Goal: Task Accomplishment & Management: Use online tool/utility

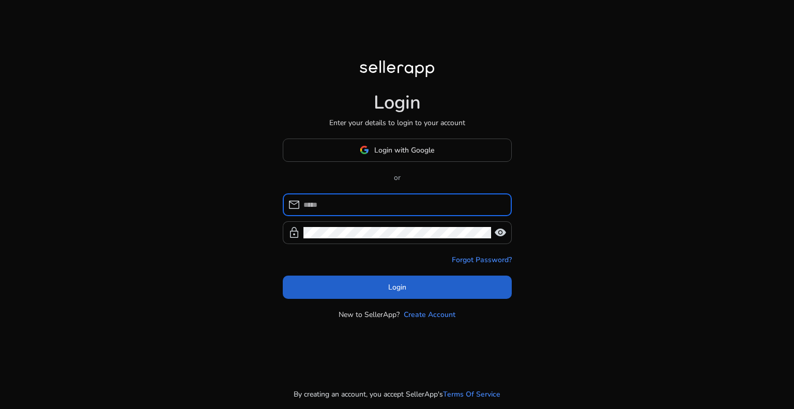
type input "**********"
click at [407, 293] on span at bounding box center [397, 286] width 229 height 25
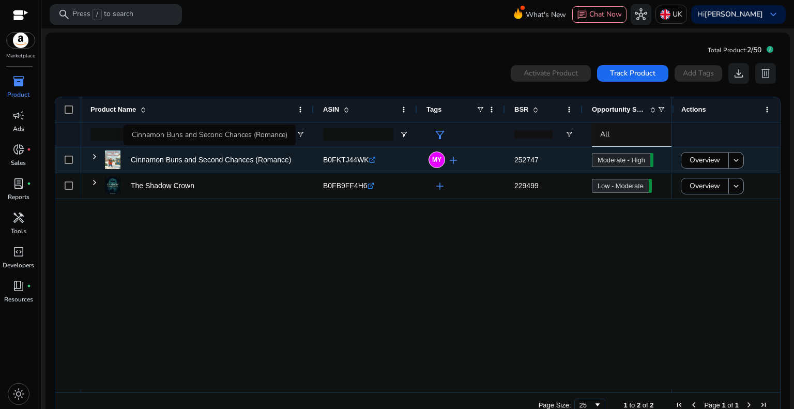
click at [232, 161] on p "Cinnamon Buns and Second Chances (Romance)" at bounding box center [213, 159] width 164 height 21
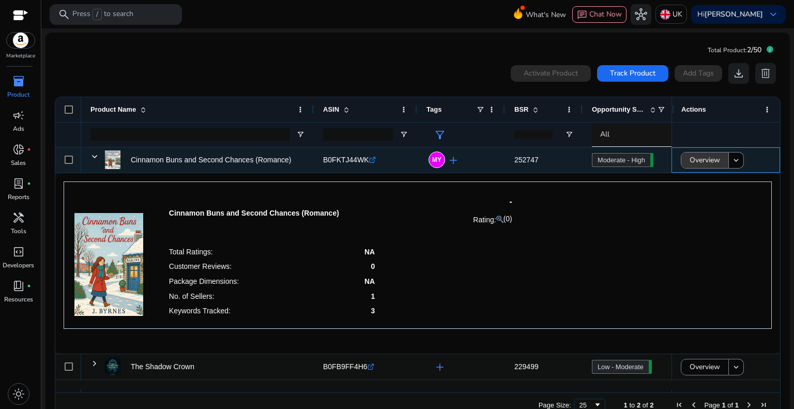
click at [684, 161] on span at bounding box center [704, 160] width 47 height 25
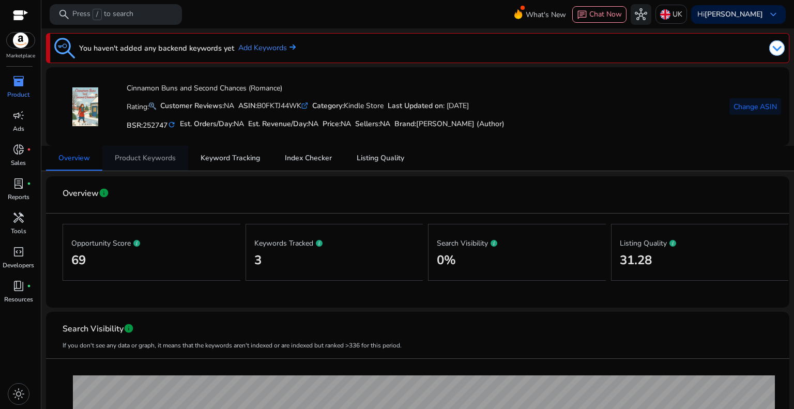
click at [148, 152] on span "Product Keywords" at bounding box center [145, 158] width 61 height 25
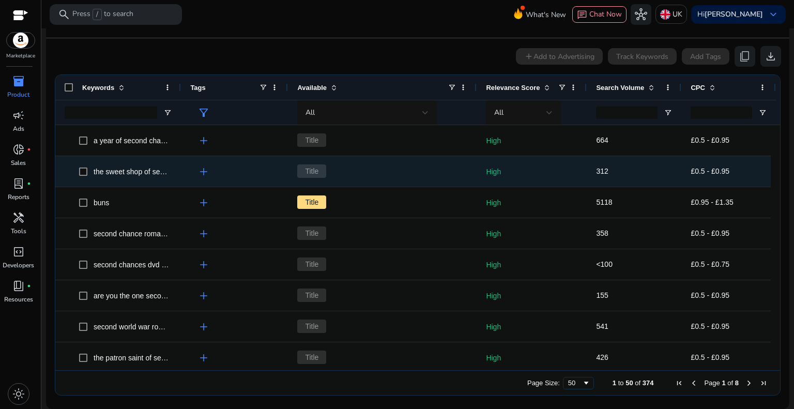
scroll to position [984, 0]
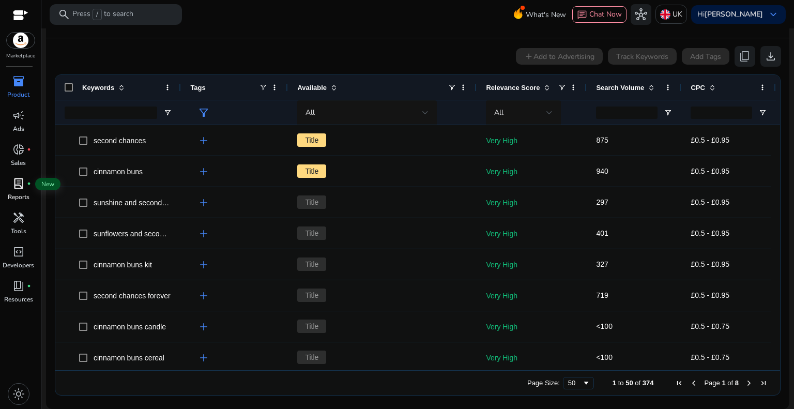
click at [17, 185] on span "lab_profile" at bounding box center [18, 183] width 12 height 12
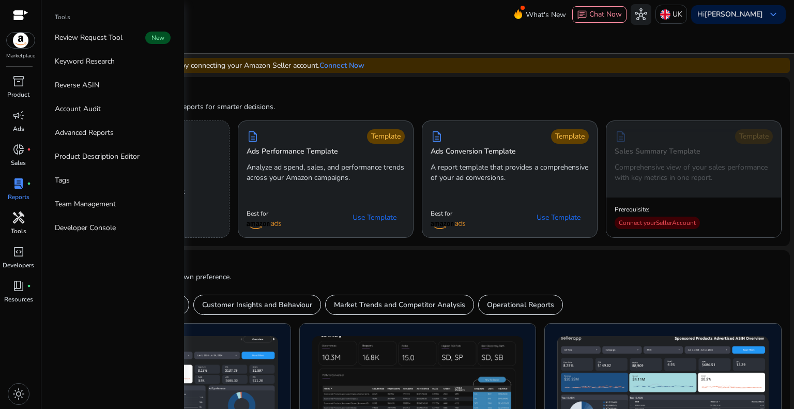
click at [22, 215] on span "handyman" at bounding box center [18, 217] width 12 height 12
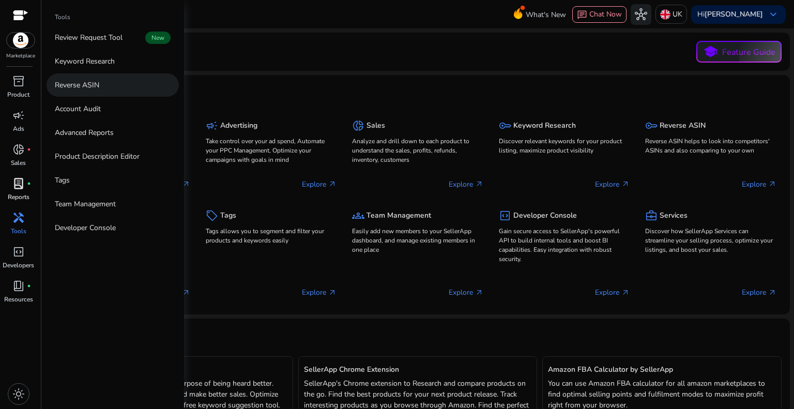
click at [85, 84] on p "Reverse ASIN" at bounding box center [77, 85] width 44 height 11
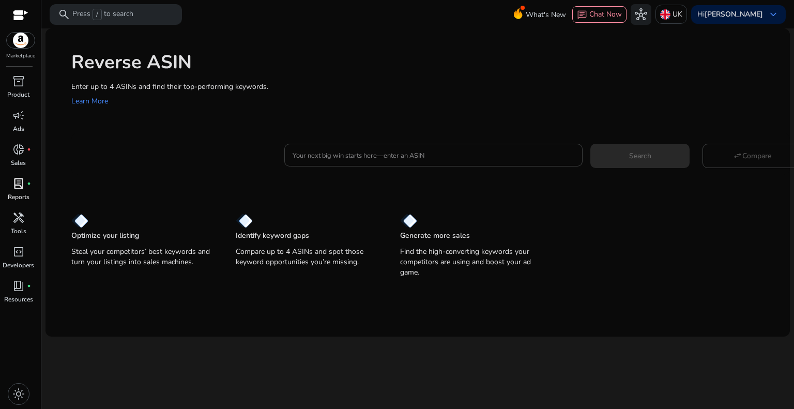
click at [322, 154] on input "Your next big win starts here—enter an ASIN" at bounding box center [433, 154] width 282 height 11
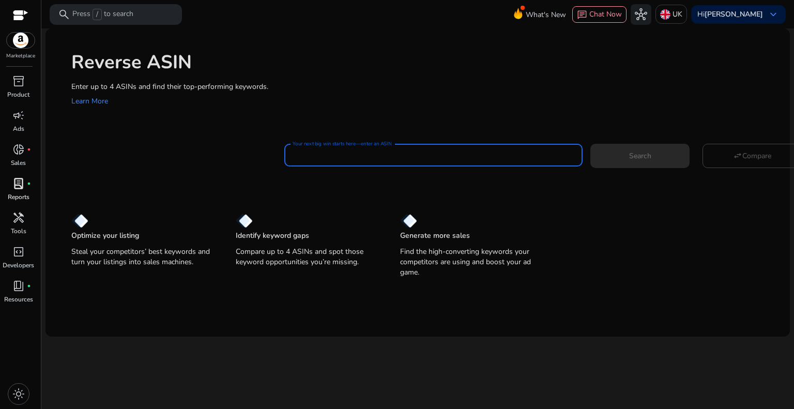
paste input "**********"
type input "**********"
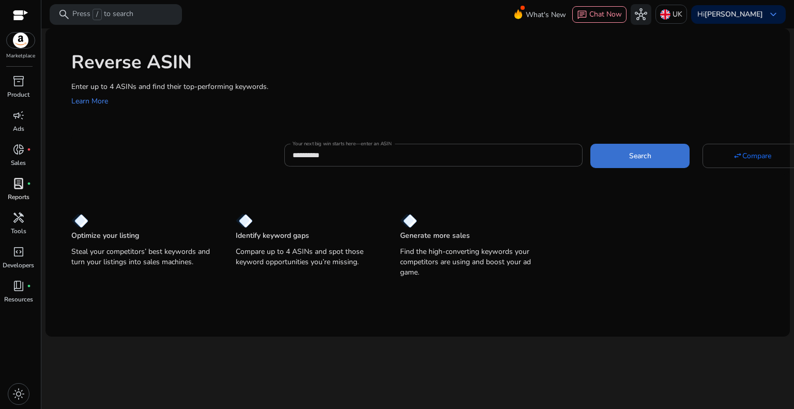
click at [614, 160] on span at bounding box center [639, 155] width 99 height 25
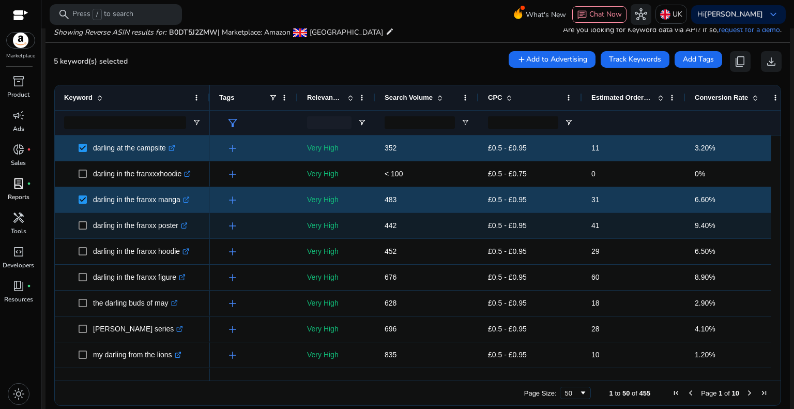
click at [87, 225] on span at bounding box center [86, 225] width 14 height 21
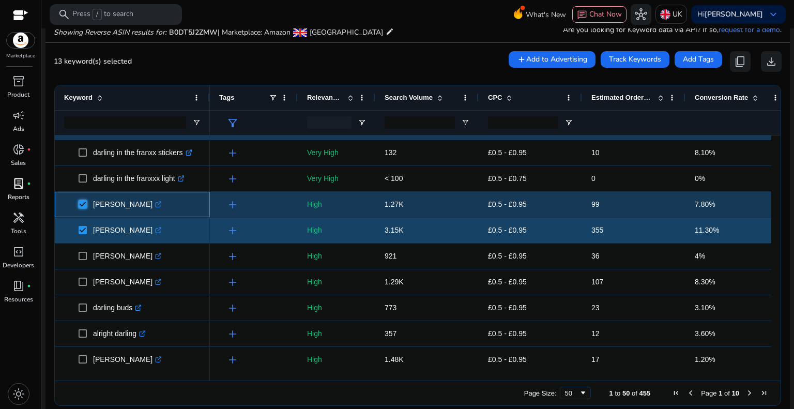
scroll to position [517, 0]
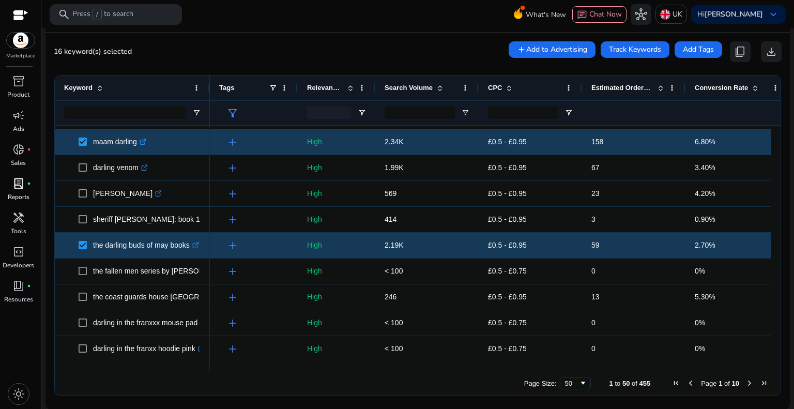
click at [745, 382] on span "Next Page" at bounding box center [749, 383] width 8 height 8
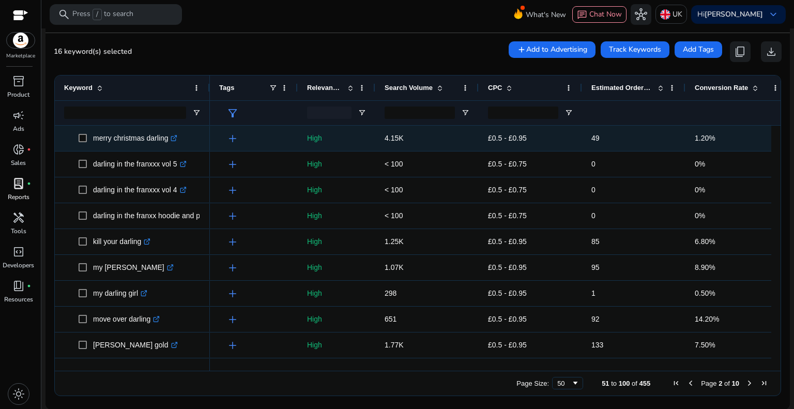
click at [87, 139] on span at bounding box center [86, 138] width 14 height 21
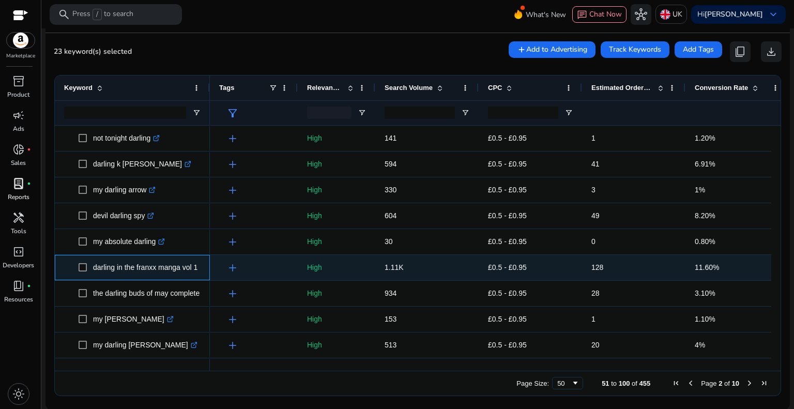
click at [88, 270] on span at bounding box center [86, 267] width 14 height 21
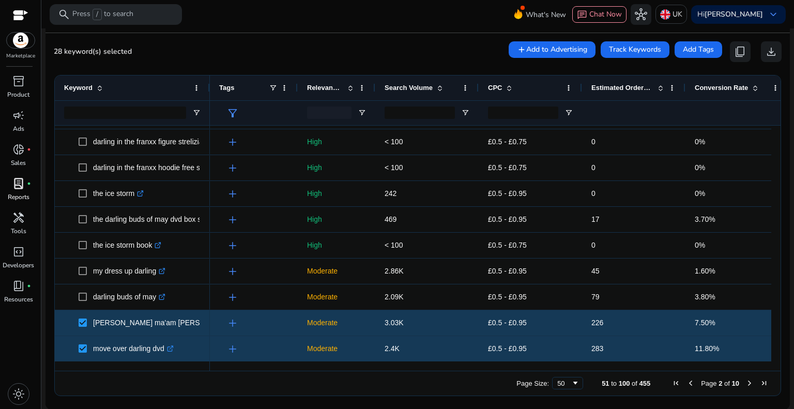
click at [747, 382] on span "Next Page" at bounding box center [749, 383] width 8 height 8
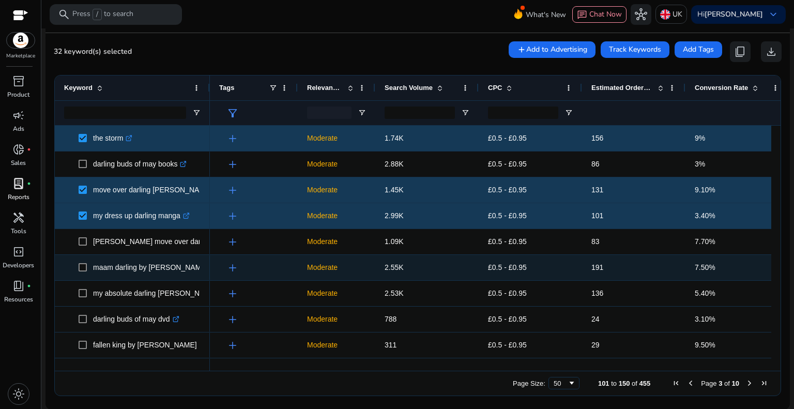
click at [88, 270] on span at bounding box center [86, 267] width 14 height 21
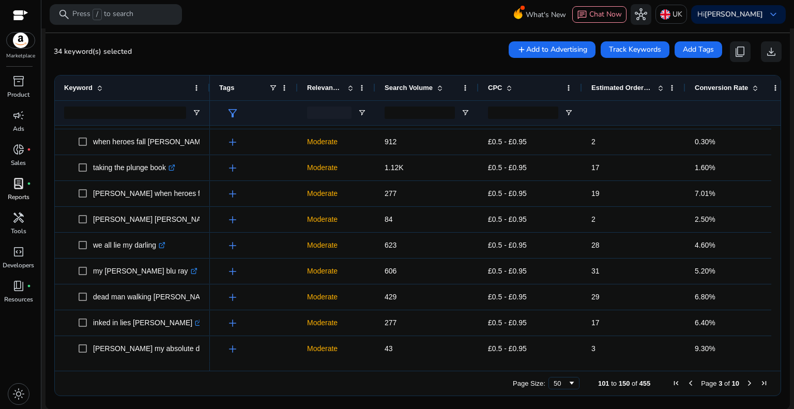
click at [745, 382] on span "Next Page" at bounding box center [749, 383] width 8 height 8
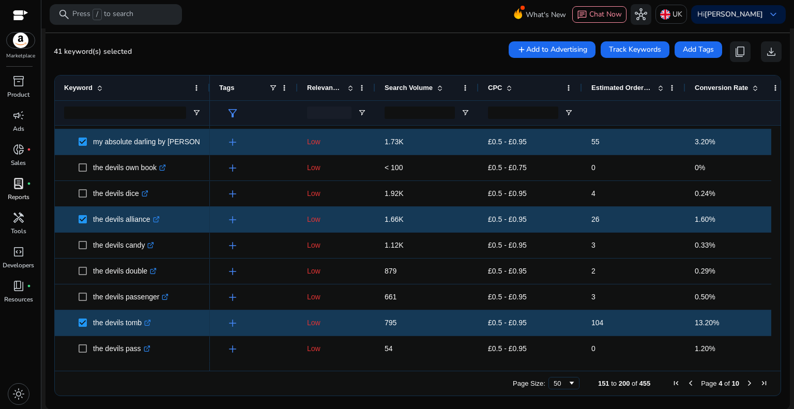
click at [745, 382] on span "Next Page" at bounding box center [749, 383] width 8 height 8
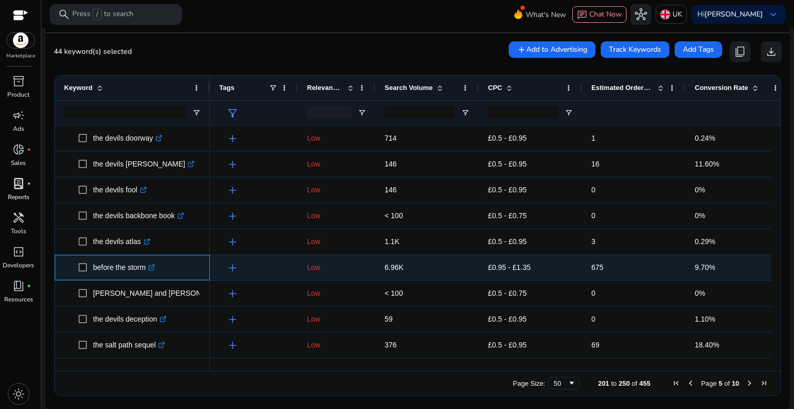
click at [75, 262] on span "before the storm .st0{fill:#2c8af8}" at bounding box center [132, 267] width 136 height 21
drag, startPoint x: 89, startPoint y: 268, endPoint x: 73, endPoint y: 265, distance: 15.8
click at [87, 268] on span at bounding box center [86, 267] width 14 height 21
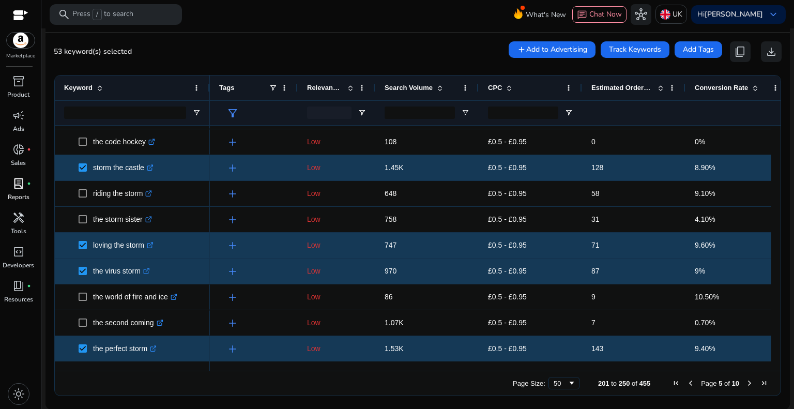
click at [745, 384] on span "Next Page" at bounding box center [749, 383] width 8 height 8
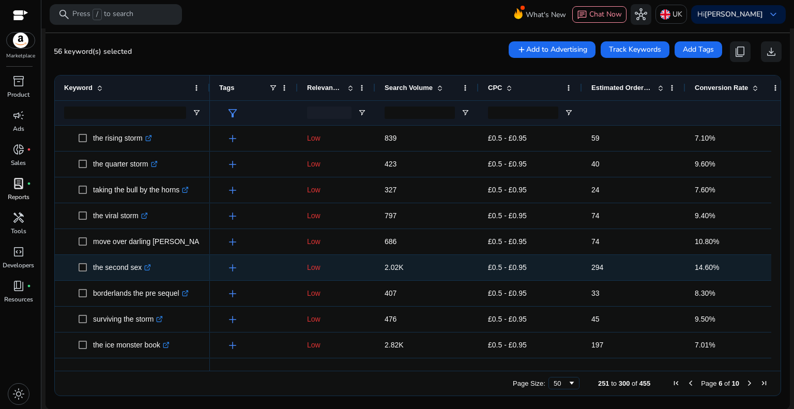
click at [79, 261] on span at bounding box center [86, 267] width 14 height 21
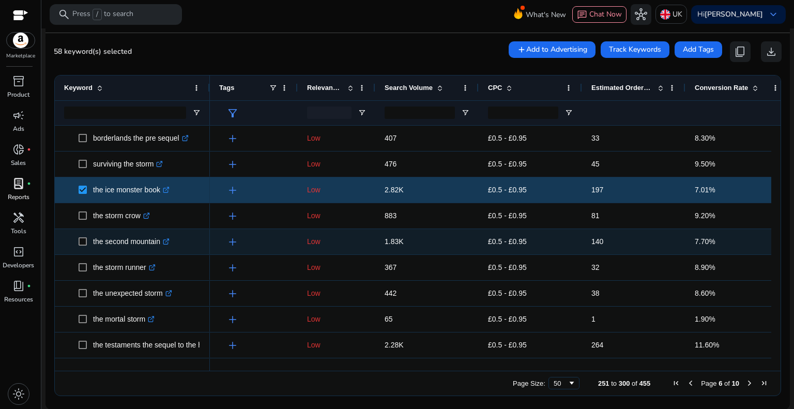
click at [77, 241] on span "the second mountain .st0{fill:#2c8af8}" at bounding box center [132, 241] width 136 height 21
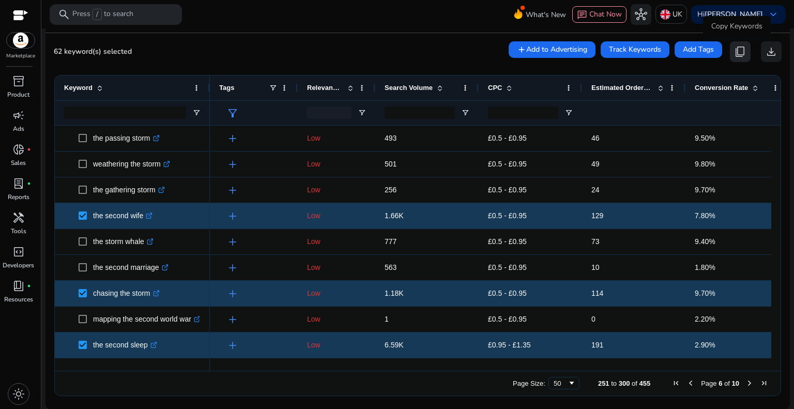
click at [734, 49] on span "content_copy" at bounding box center [740, 51] width 12 height 12
click at [68, 14] on span "search" at bounding box center [64, 14] width 12 height 12
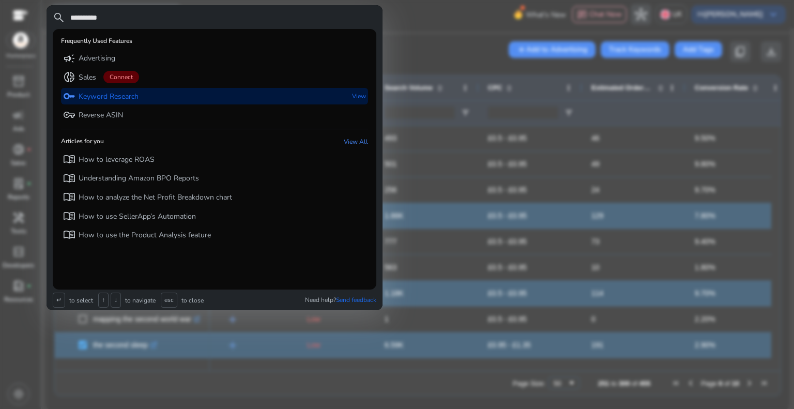
type input "**********"
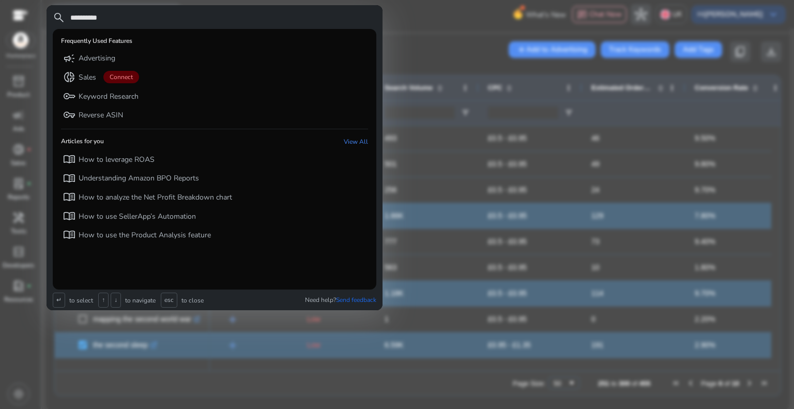
click at [407, 12] on div at bounding box center [397, 204] width 794 height 409
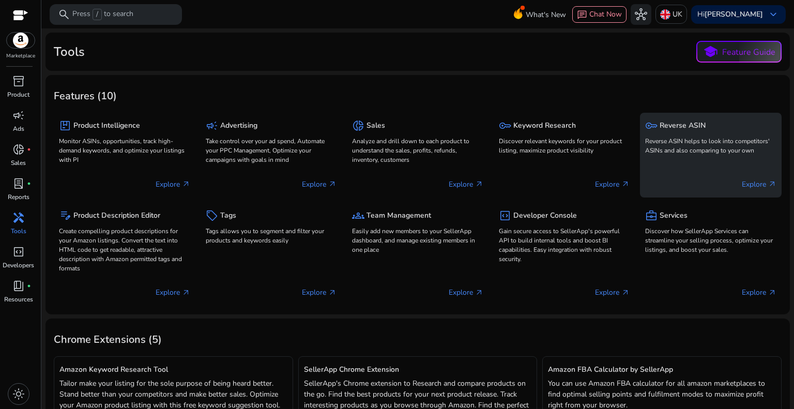
click at [673, 127] on h5 "Reverse ASIN" at bounding box center [682, 125] width 46 height 9
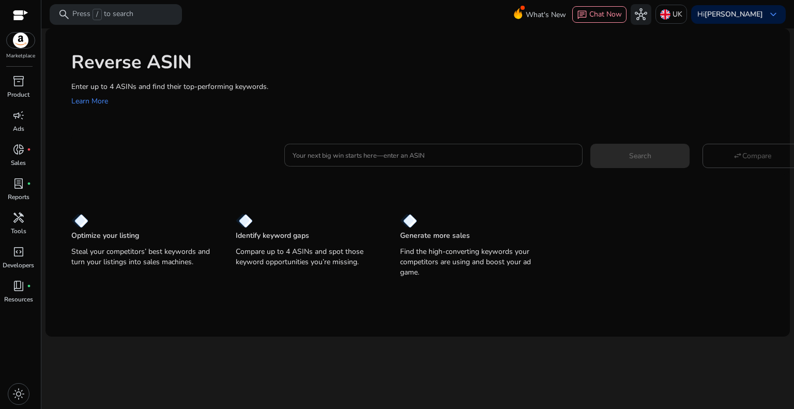
click at [362, 157] on input "Your next big win starts here—enter an ASIN" at bounding box center [433, 154] width 282 height 11
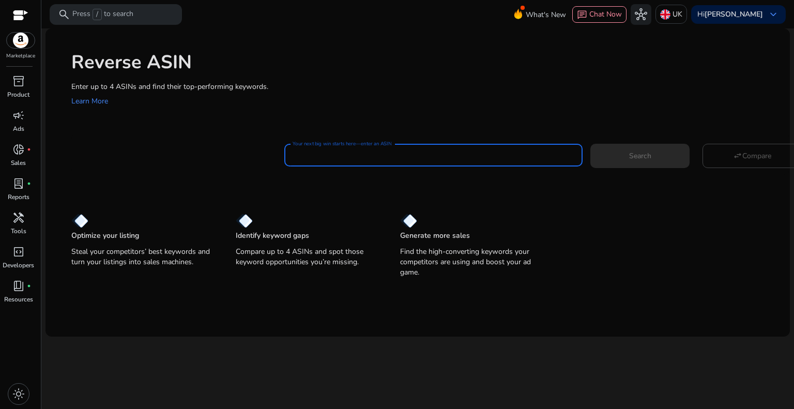
paste input "**********"
type input "**********"
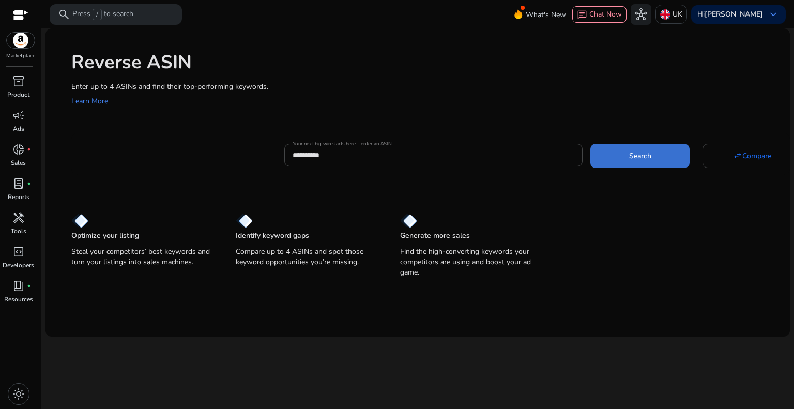
click at [616, 161] on span at bounding box center [639, 155] width 99 height 25
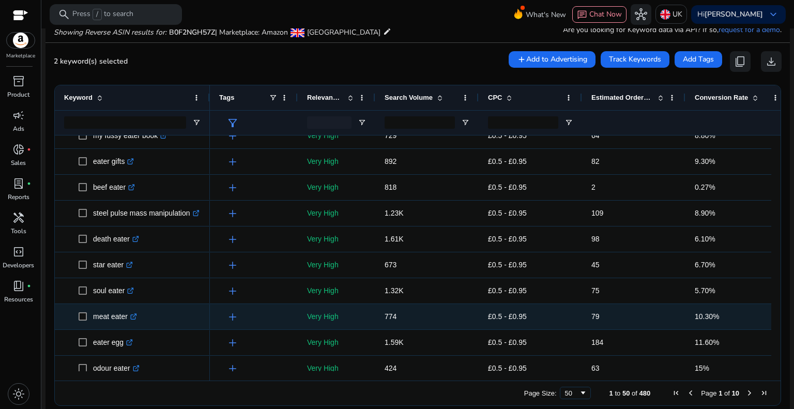
scroll to position [207, 0]
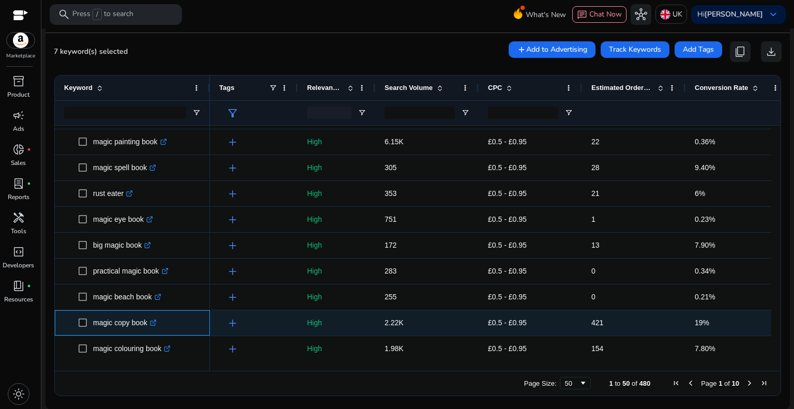
click at [87, 321] on span at bounding box center [86, 322] width 14 height 21
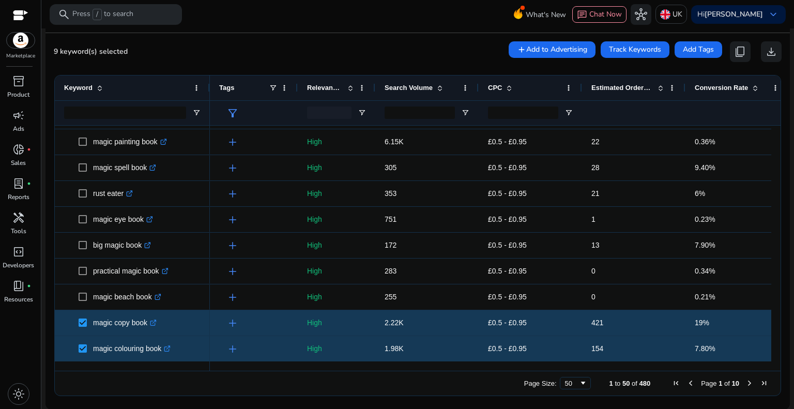
click at [745, 383] on span "Next Page" at bounding box center [749, 383] width 8 height 8
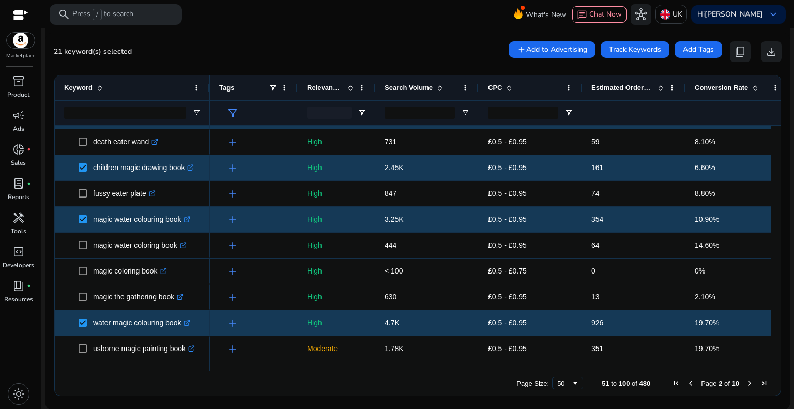
click at [745, 381] on span "Next Page" at bounding box center [749, 383] width 8 height 8
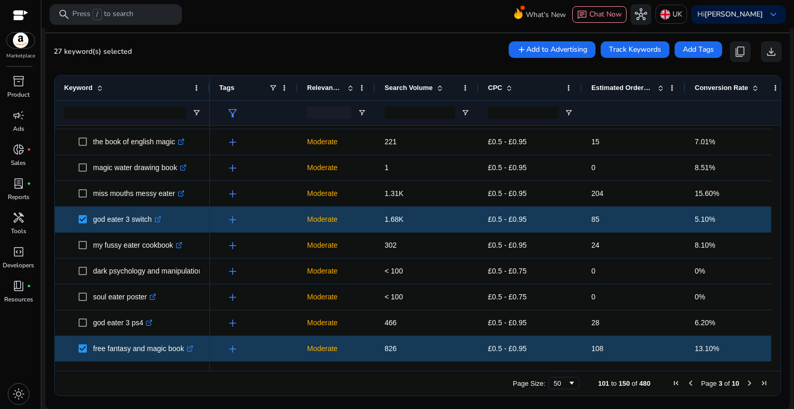
click at [745, 383] on span "Next Page" at bounding box center [749, 383] width 8 height 8
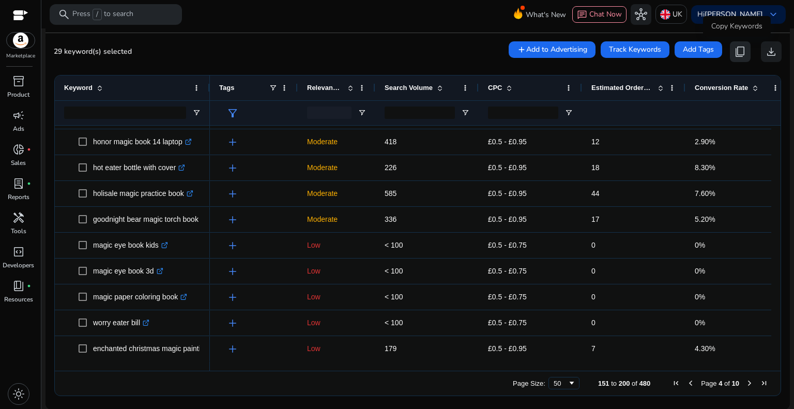
click at [734, 46] on span "content_copy" at bounding box center [740, 51] width 12 height 12
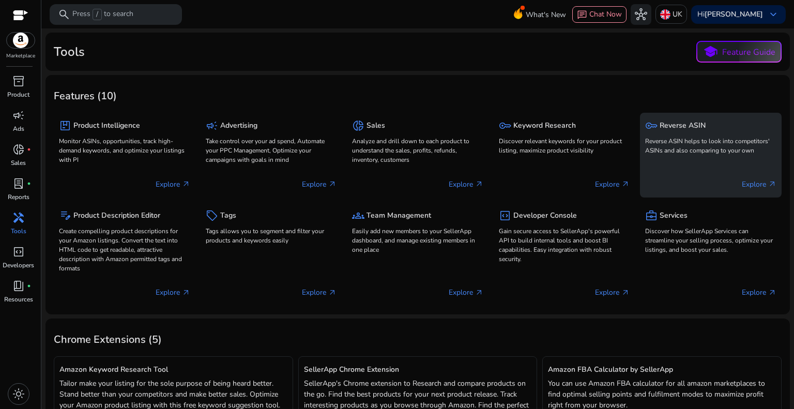
click at [654, 149] on p "Reverse ASIN helps to look into competitors' ASINs and also comparing to your o…" at bounding box center [710, 145] width 131 height 19
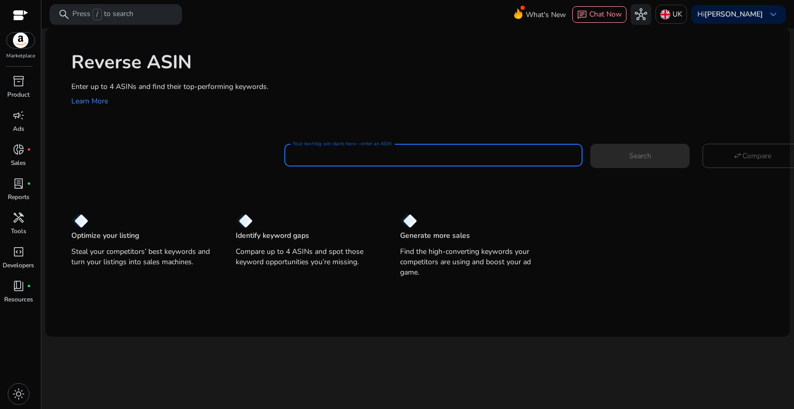
click at [327, 158] on input "Your next big win starts here—enter an ASIN" at bounding box center [433, 154] width 282 height 11
paste input "**********"
type input "**********"
click at [655, 153] on span at bounding box center [639, 155] width 99 height 25
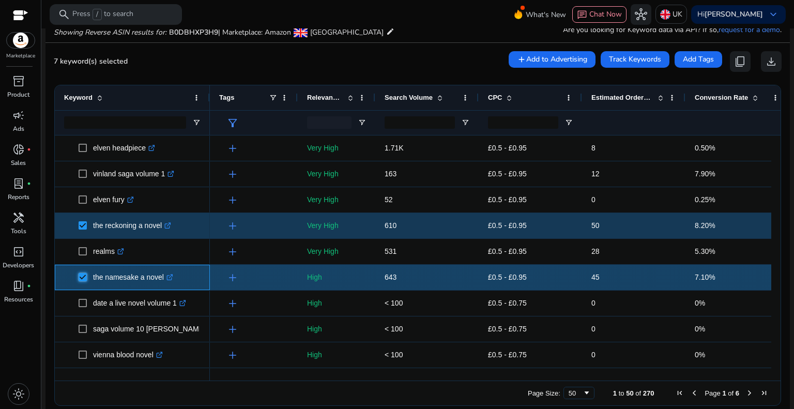
scroll to position [362, 0]
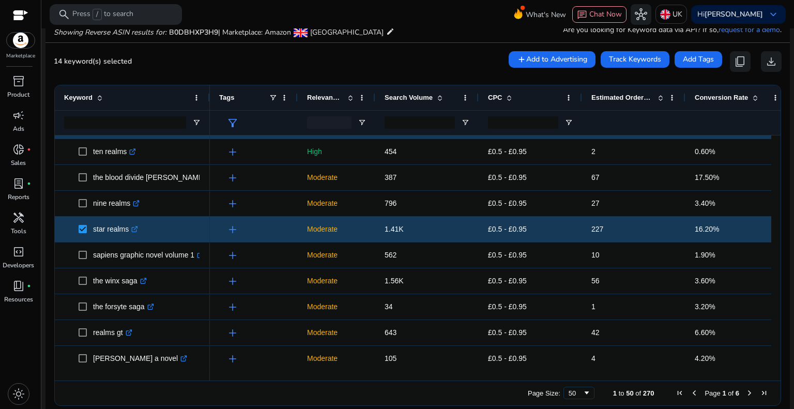
click at [746, 393] on span "Next Page" at bounding box center [749, 392] width 8 height 8
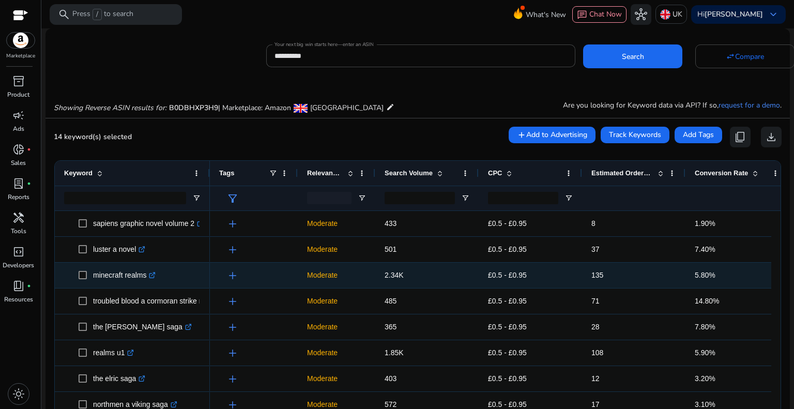
click at [87, 265] on span at bounding box center [86, 275] width 14 height 21
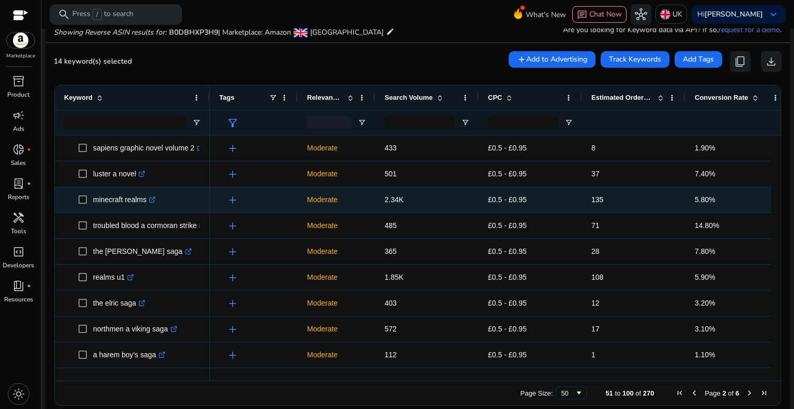
click at [81, 204] on span at bounding box center [86, 199] width 14 height 21
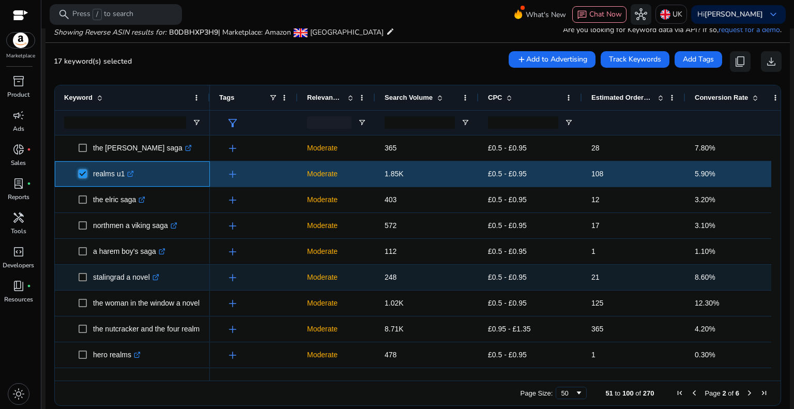
scroll to position [155, 0]
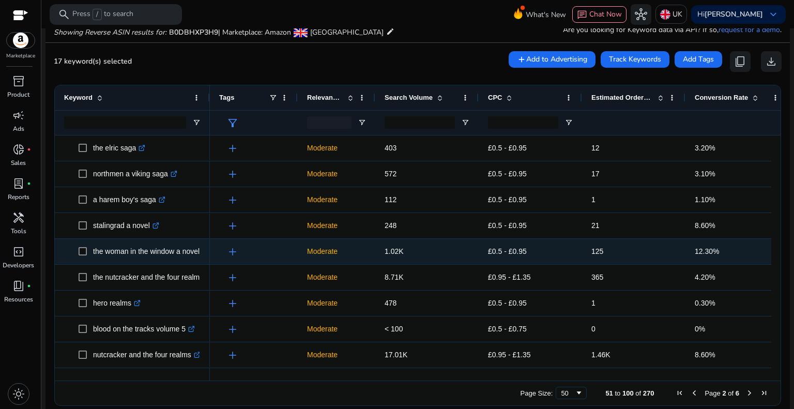
click at [88, 253] on span at bounding box center [86, 251] width 14 height 21
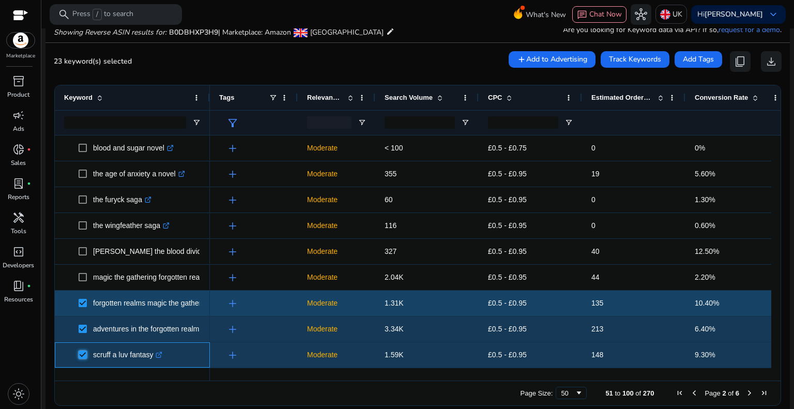
scroll to position [0, 0]
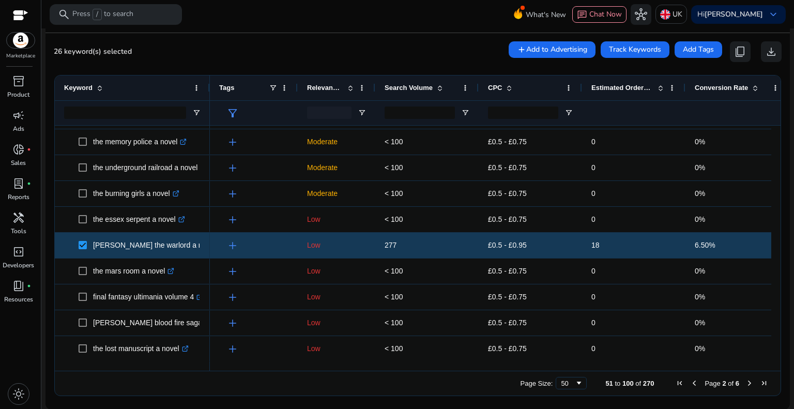
click at [745, 384] on span "Next Page" at bounding box center [749, 383] width 8 height 8
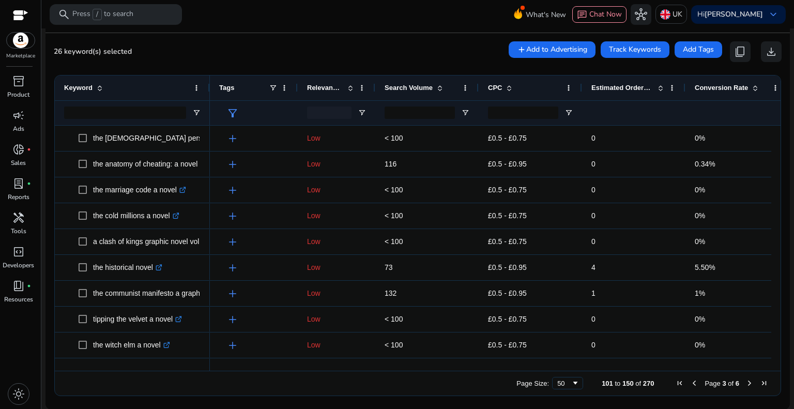
click at [745, 384] on span "Next Page" at bounding box center [749, 383] width 8 height 8
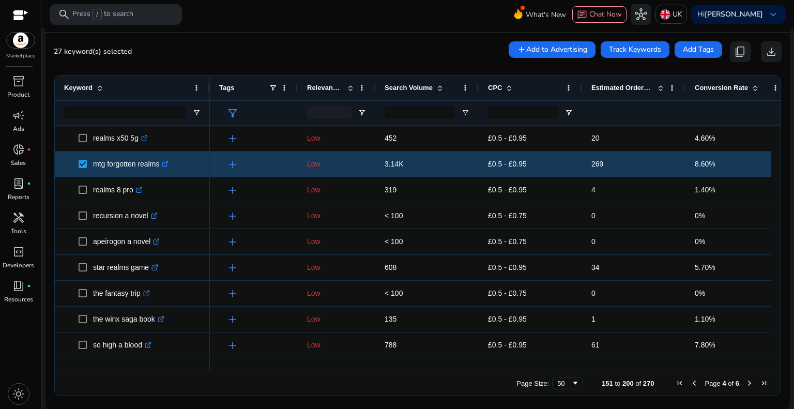
click at [745, 383] on span "Next Page" at bounding box center [749, 383] width 8 height 8
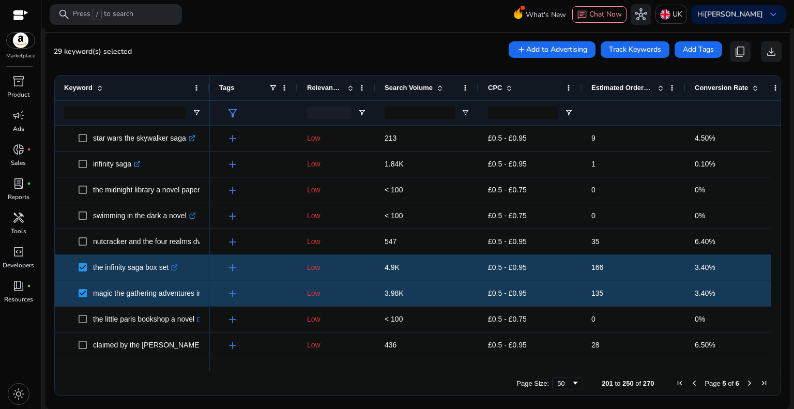
click at [745, 381] on span "Next Page" at bounding box center [749, 383] width 8 height 8
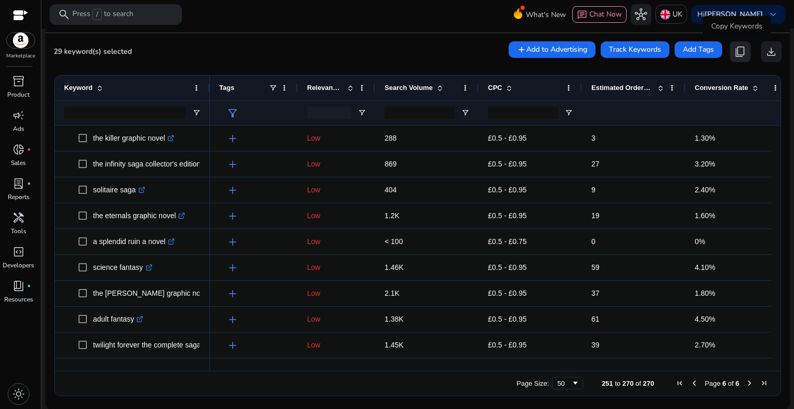
click at [734, 52] on span "content_copy" at bounding box center [740, 51] width 12 height 12
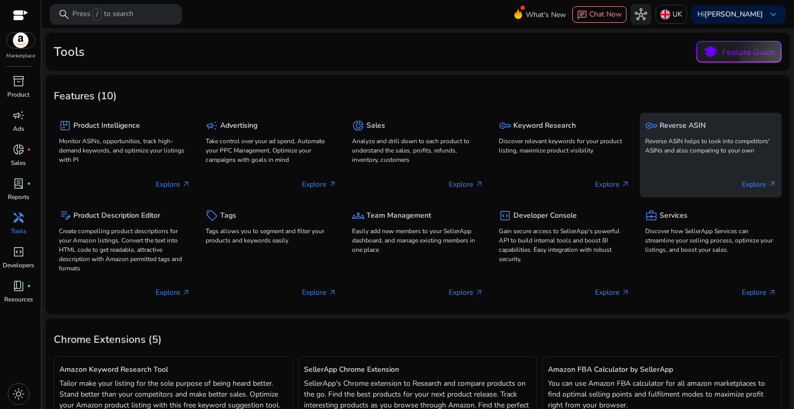
click at [698, 146] on p "Reverse ASIN helps to look into competitors' ASINs and also comparing to your o…" at bounding box center [710, 145] width 131 height 19
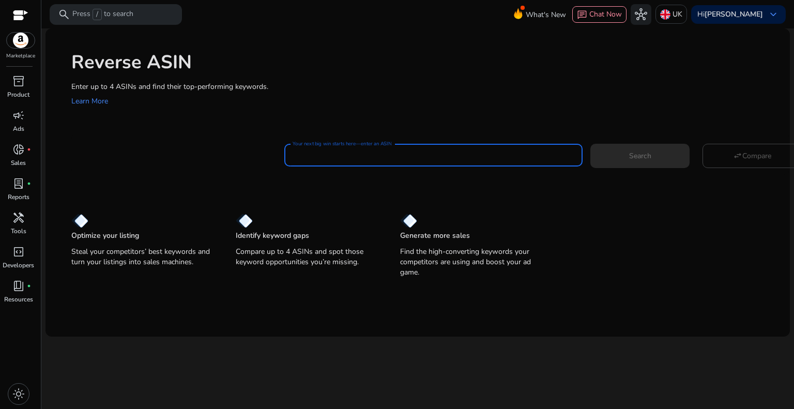
click at [326, 158] on input "Your next big win starts here—enter an ASIN" at bounding box center [433, 154] width 282 height 11
paste input "**********"
type input "**********"
click at [649, 155] on span "Search" at bounding box center [640, 155] width 22 height 11
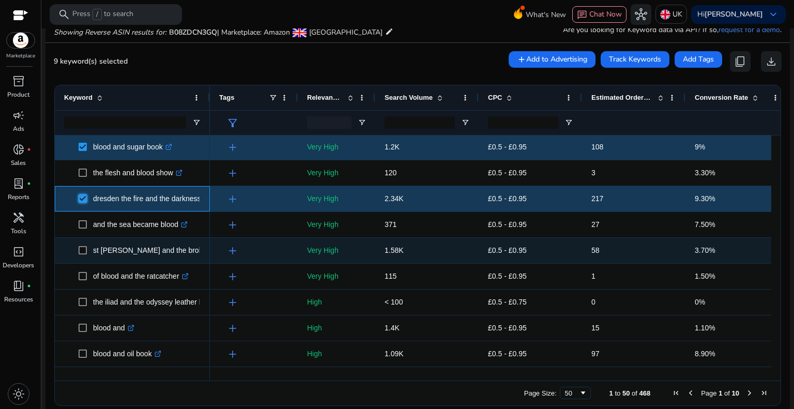
scroll to position [517, 0]
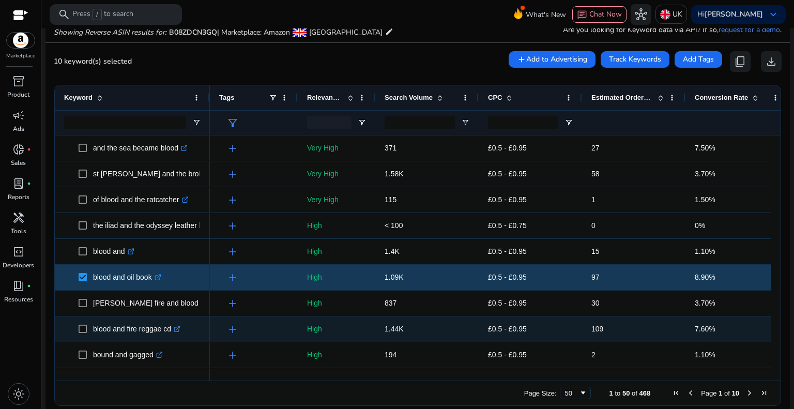
click at [83, 333] on span at bounding box center [86, 328] width 14 height 21
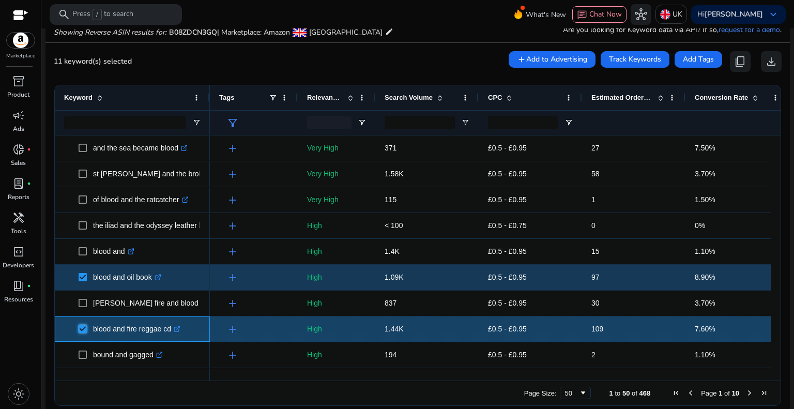
scroll to position [648, 0]
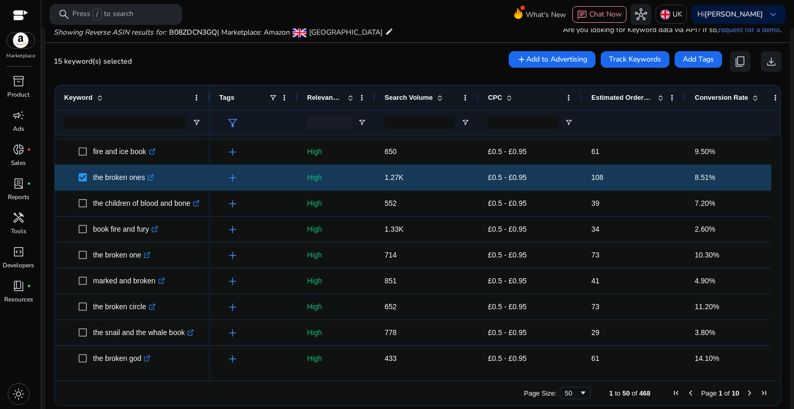
click at [745, 390] on span "Next Page" at bounding box center [749, 392] width 8 height 8
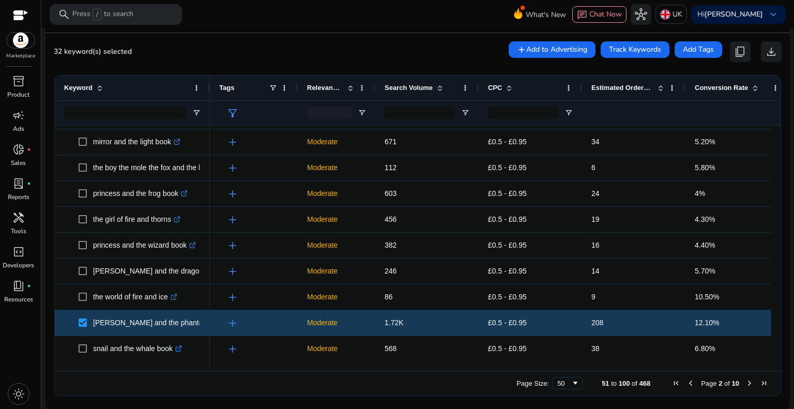
click at [746, 382] on span "Next Page" at bounding box center [749, 383] width 8 height 8
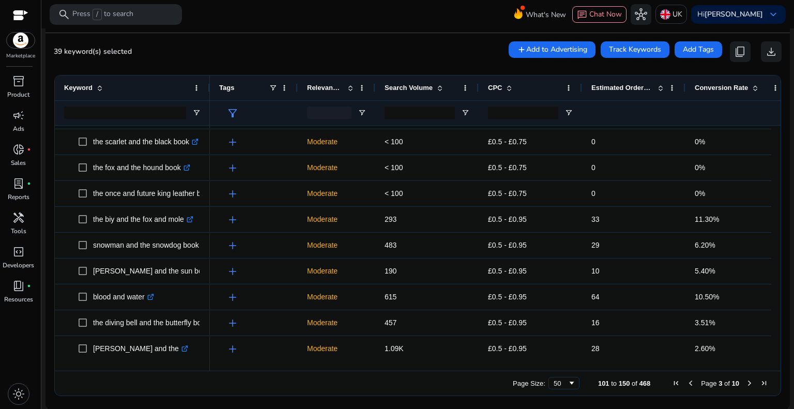
click at [745, 382] on span "Next Page" at bounding box center [749, 383] width 8 height 8
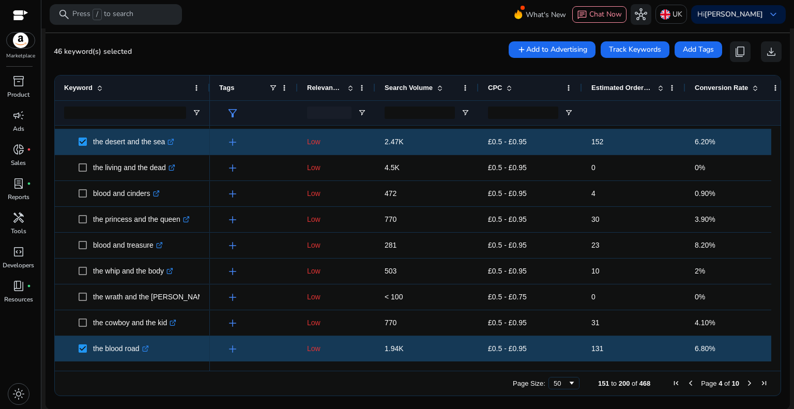
click at [745, 382] on span "Next Page" at bounding box center [749, 383] width 8 height 8
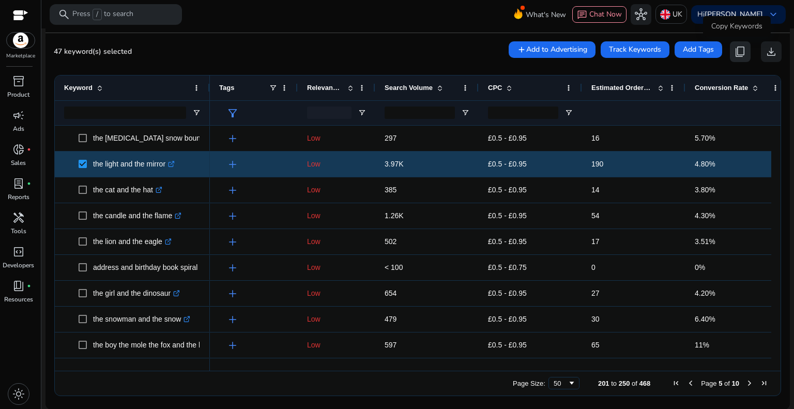
click at [734, 53] on span "content_copy" at bounding box center [740, 51] width 12 height 12
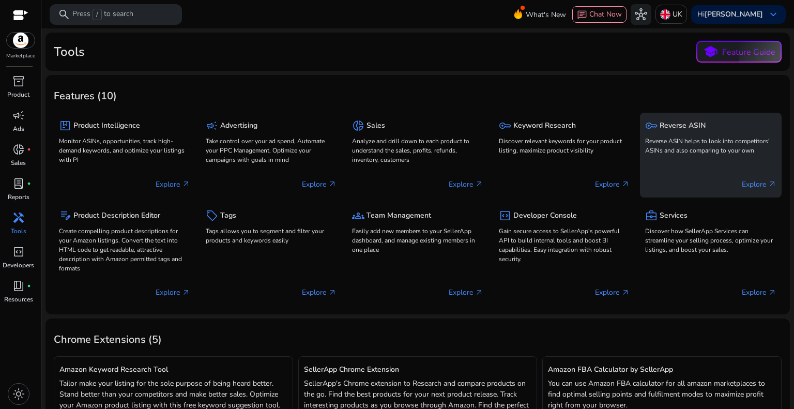
click at [671, 153] on p "Reverse ASIN helps to look into competitors' ASINs and also comparing to your o…" at bounding box center [710, 145] width 131 height 19
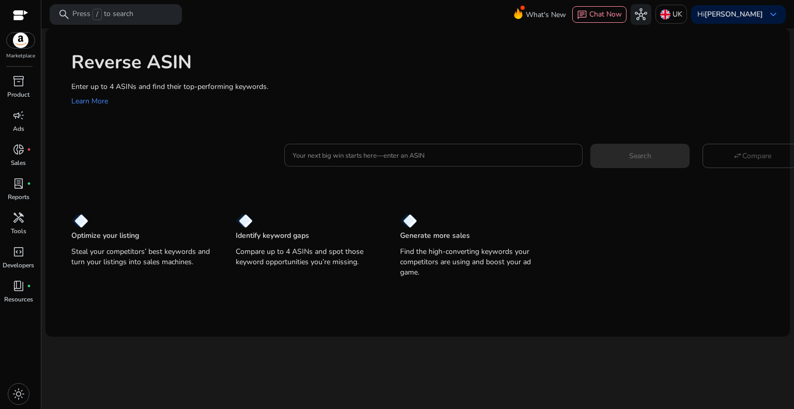
click at [336, 153] on input "Your next big win starts here—enter an ASIN" at bounding box center [433, 154] width 282 height 11
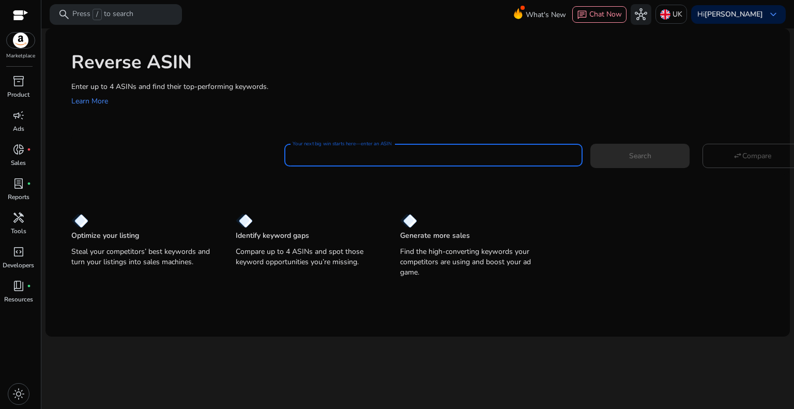
paste input "**********"
type input "**********"
click at [637, 163] on span at bounding box center [639, 155] width 99 height 25
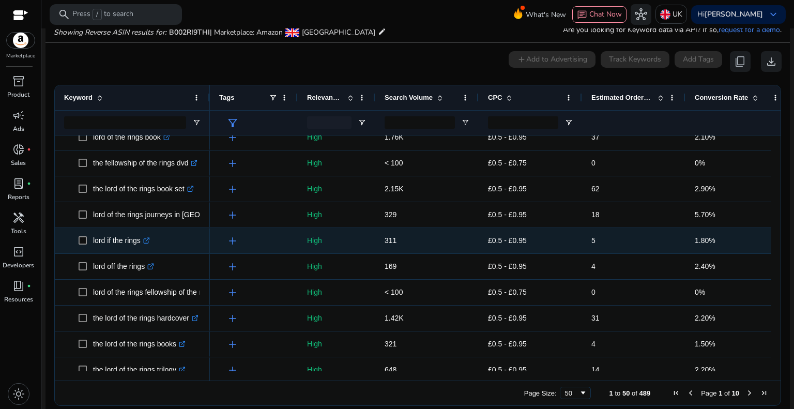
scroll to position [825, 0]
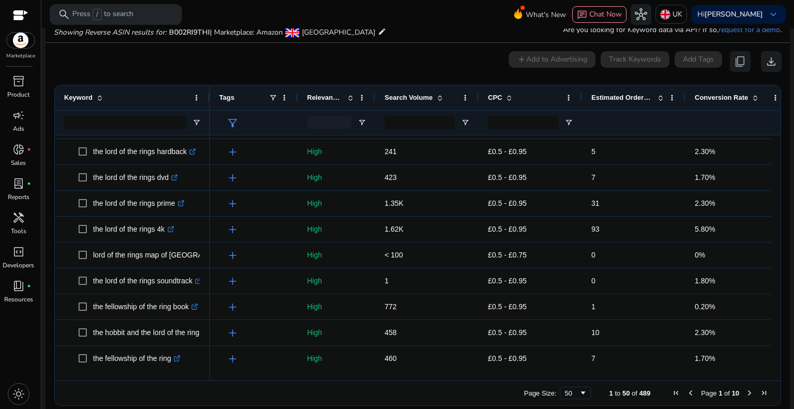
click at [745, 393] on span "Next Page" at bounding box center [749, 392] width 8 height 8
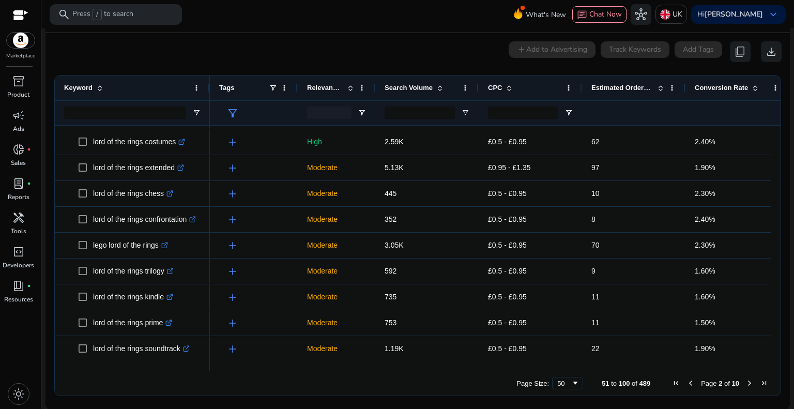
click at [745, 380] on span "Next Page" at bounding box center [749, 383] width 8 height 8
click at [745, 379] on span "Next Page" at bounding box center [749, 383] width 8 height 8
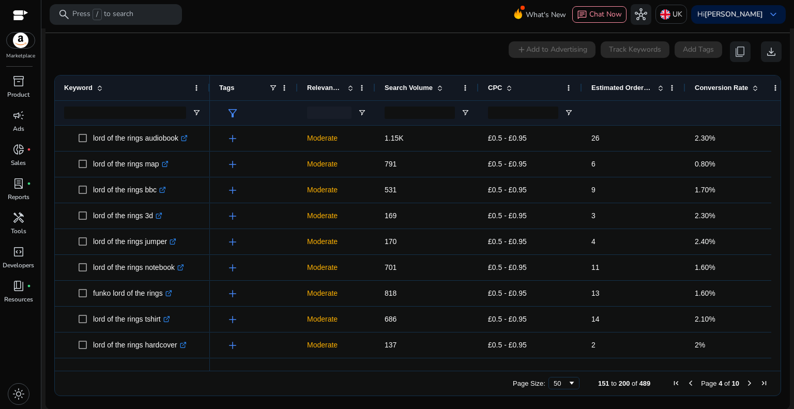
click at [686, 382] on span "Previous Page" at bounding box center [690, 383] width 8 height 8
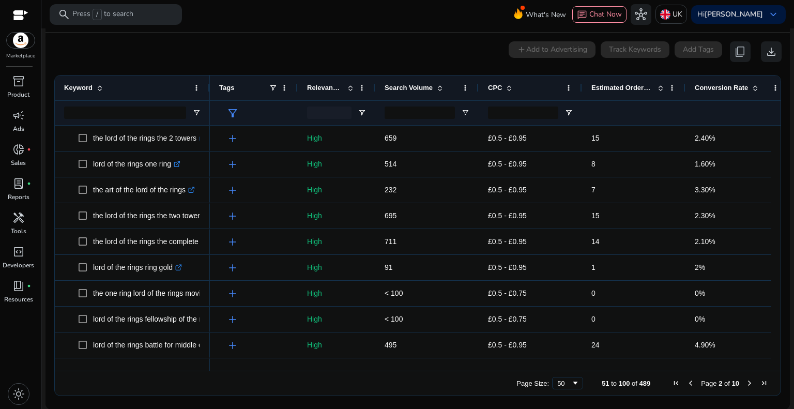
click at [686, 384] on span "Previous Page" at bounding box center [690, 383] width 8 height 8
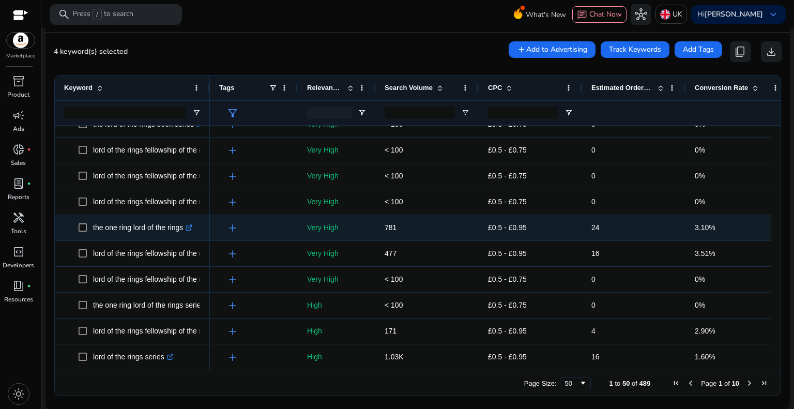
scroll to position [413, 0]
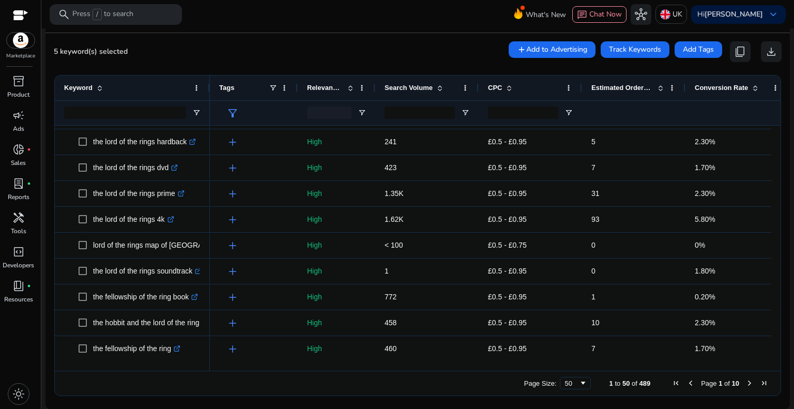
click at [745, 383] on span "Next Page" at bounding box center [749, 383] width 8 height 8
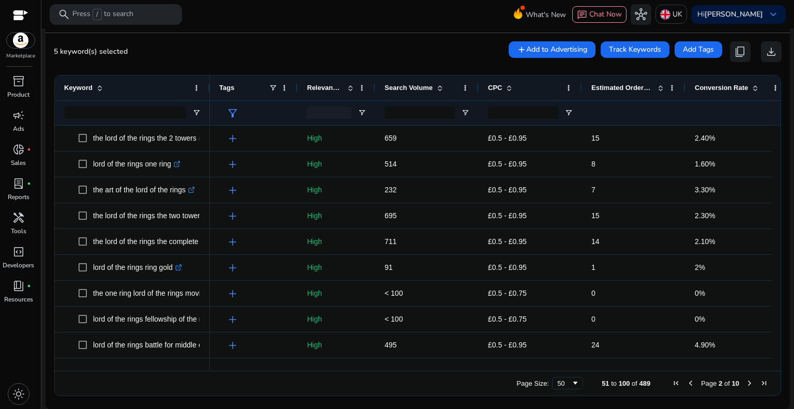
click at [745, 382] on span "Next Page" at bounding box center [749, 383] width 8 height 8
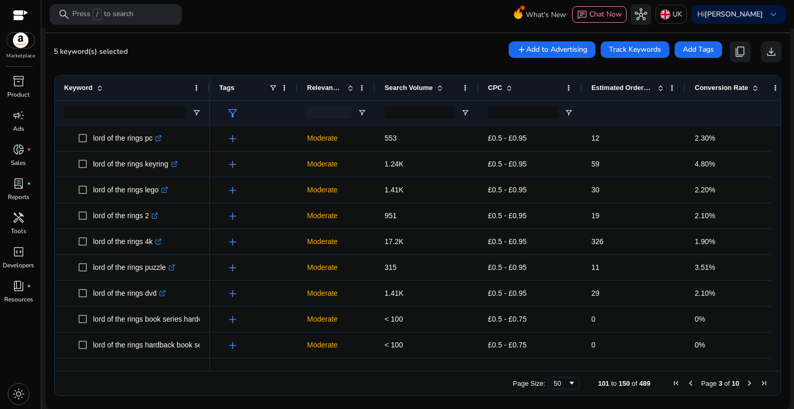
click at [745, 382] on span "Next Page" at bounding box center [749, 383] width 8 height 8
click at [745, 383] on span "Next Page" at bounding box center [749, 383] width 8 height 8
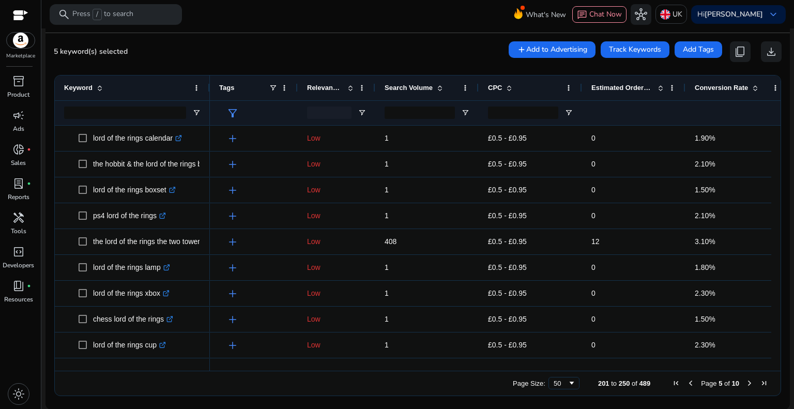
click at [745, 383] on span "Next Page" at bounding box center [749, 383] width 8 height 8
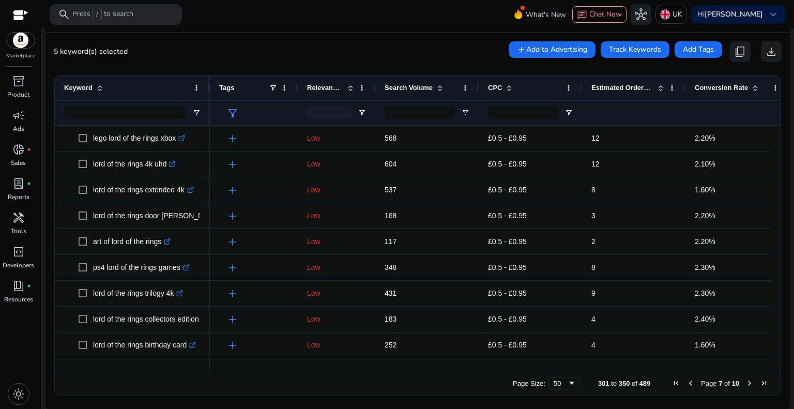
click at [745, 383] on span "Next Page" at bounding box center [749, 383] width 8 height 8
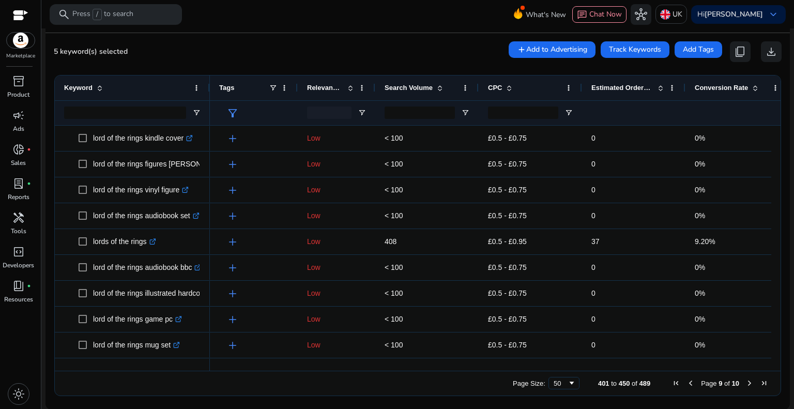
click at [745, 383] on span "Next Page" at bounding box center [749, 383] width 8 height 8
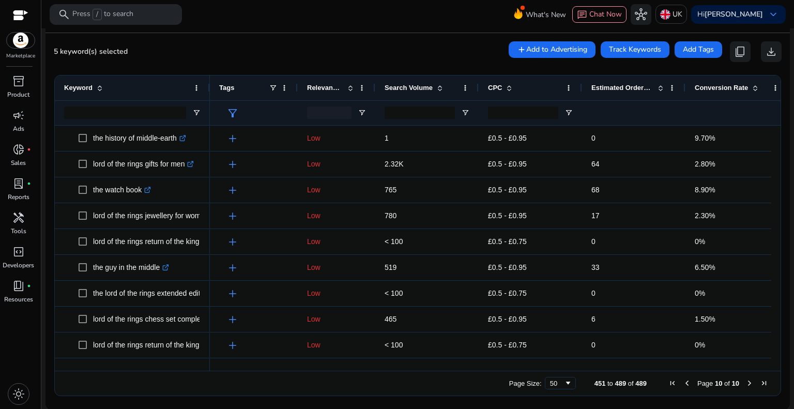
click at [745, 383] on span "Next Page" at bounding box center [749, 383] width 8 height 8
click at [735, 49] on span "content_copy" at bounding box center [740, 51] width 12 height 12
